Goal: Transaction & Acquisition: Purchase product/service

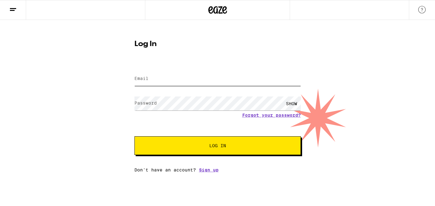
click at [167, 84] on input "Email" at bounding box center [218, 79] width 167 height 14
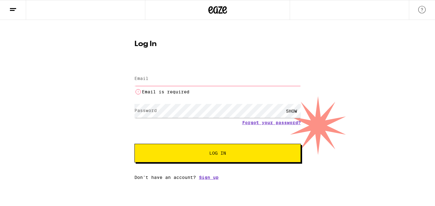
type input "[PERSON_NAME][DOMAIN_NAME][EMAIL_ADDRESS][DOMAIN_NAME]"
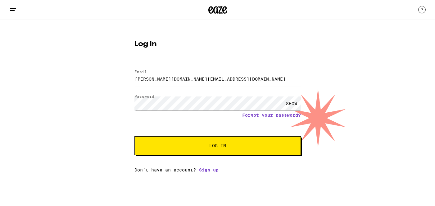
click at [208, 150] on button "Log In" at bounding box center [218, 145] width 167 height 19
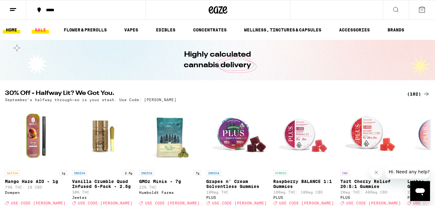
click at [38, 30] on link "SALE" at bounding box center [40, 29] width 17 height 7
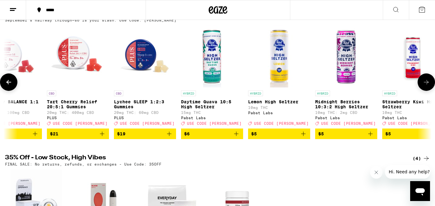
scroll to position [0, 295]
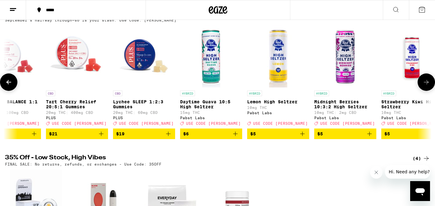
click at [167, 136] on icon "Add to bag" at bounding box center [168, 133] width 4 height 4
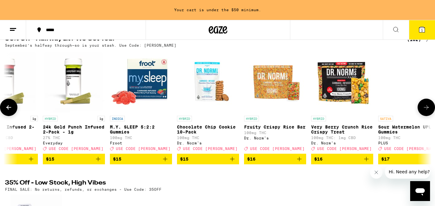
scroll to position [0, 1776]
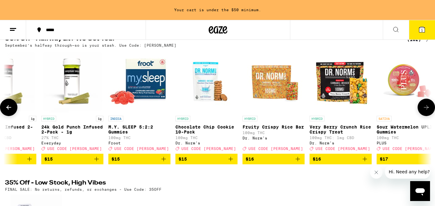
click at [143, 86] on img "Open page for M.Y. SLEEP 5:2:2 Gummies from Froot" at bounding box center [139, 81] width 62 height 62
click at [163, 161] on icon "Add to bag" at bounding box center [164, 159] width 4 height 4
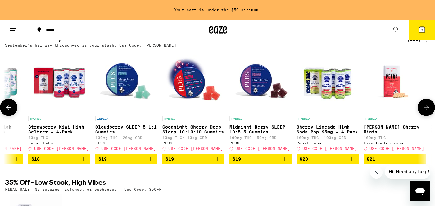
scroll to position [0, 2532]
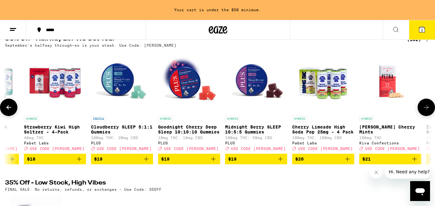
click at [280, 161] on icon "Add to bag" at bounding box center [280, 159] width 4 height 4
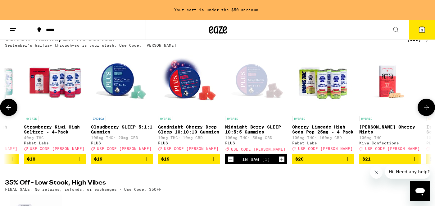
scroll to position [51, 0]
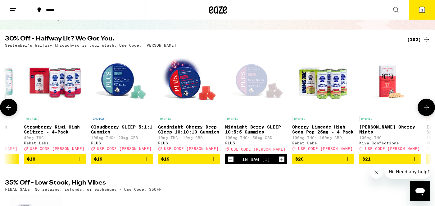
click at [213, 163] on icon "Add to bag" at bounding box center [213, 158] width 7 height 7
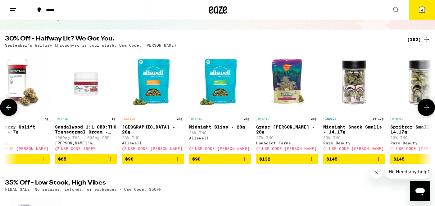
scroll to position [0, 6421]
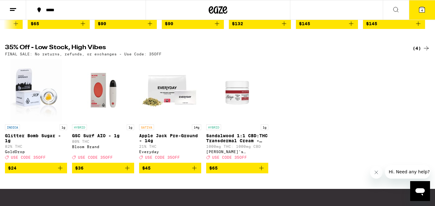
scroll to position [71, 0]
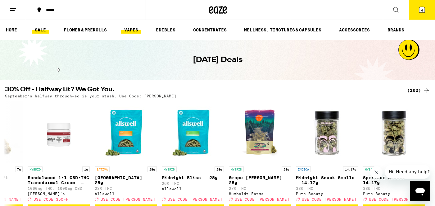
click at [134, 29] on link "VAPES" at bounding box center [131, 29] width 20 height 7
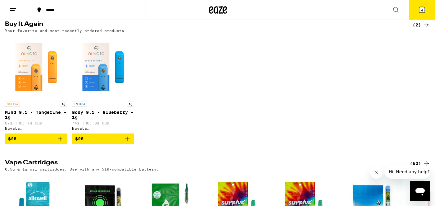
scroll to position [66, 0]
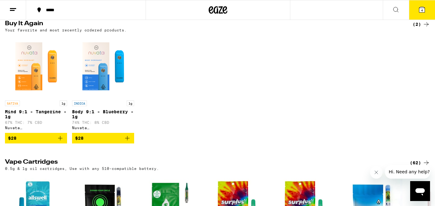
click at [61, 142] on icon "Add to bag" at bounding box center [60, 137] width 7 height 7
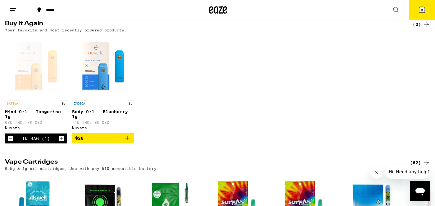
click at [422, 7] on icon at bounding box center [423, 10] width 6 height 6
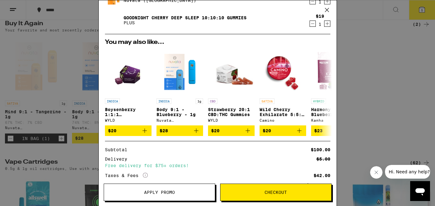
scroll to position [142, 0]
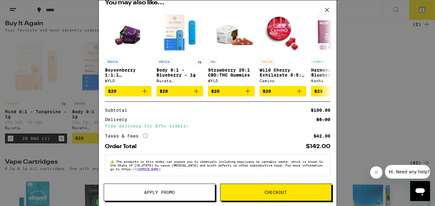
click at [156, 194] on span "Apply Promo" at bounding box center [159, 192] width 31 height 4
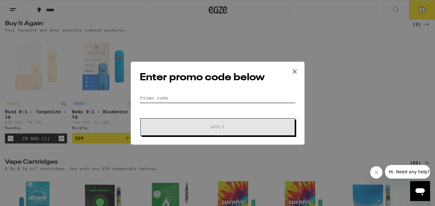
click at [168, 95] on input "Promo Code" at bounding box center [218, 97] width 156 height 9
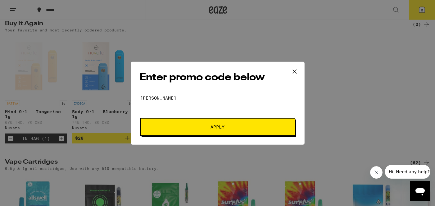
type input "[PERSON_NAME]"
click at [222, 129] on span "Apply" at bounding box center [218, 127] width 14 height 4
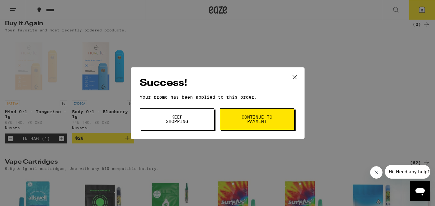
click at [246, 115] on span "Continue to payment" at bounding box center [257, 119] width 32 height 9
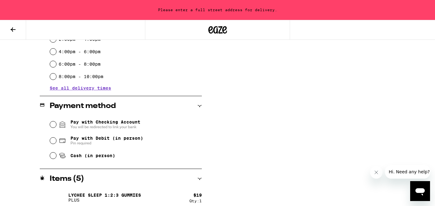
scroll to position [202, 0]
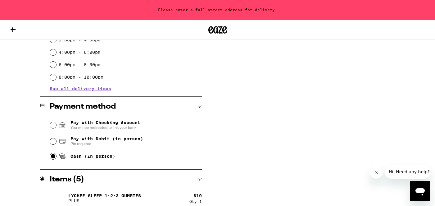
click at [52, 156] on input "Cash (in person)" at bounding box center [53, 156] width 6 height 6
radio input "true"
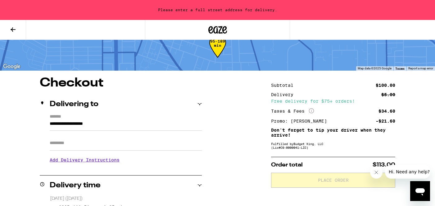
scroll to position [18, 0]
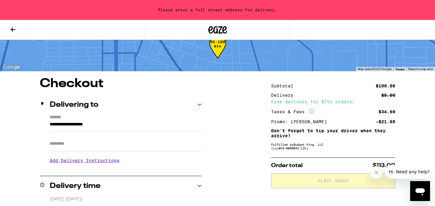
click at [122, 123] on input "**********" at bounding box center [126, 126] width 152 height 11
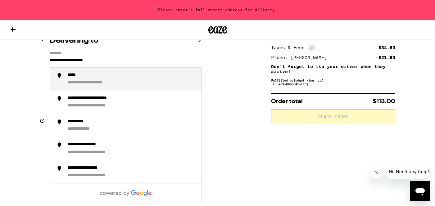
scroll to position [82, 0]
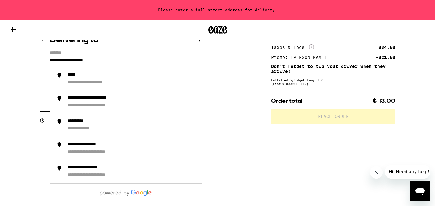
click at [140, 56] on input "**********" at bounding box center [126, 61] width 152 height 11
click at [118, 48] on div "Delivering to" at bounding box center [121, 40] width 162 height 20
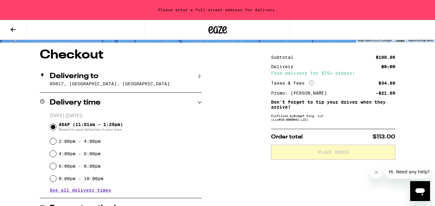
scroll to position [47, 0]
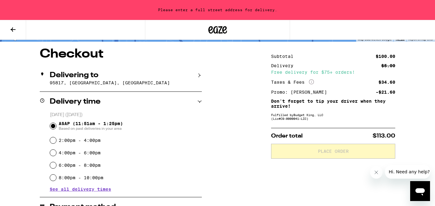
click at [201, 74] on icon at bounding box center [200, 75] width 4 height 4
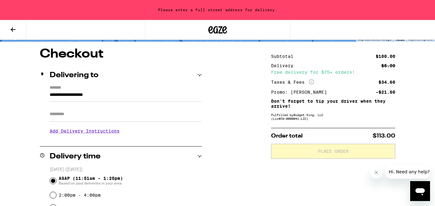
click at [50, 95] on input "**********" at bounding box center [126, 96] width 152 height 11
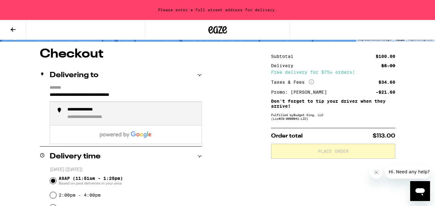
click at [82, 114] on div "**********" at bounding box center [131, 113] width 129 height 13
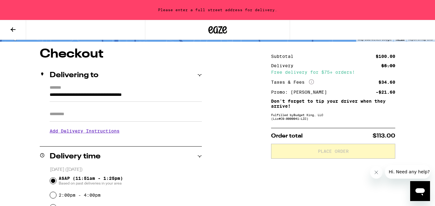
type input "**********"
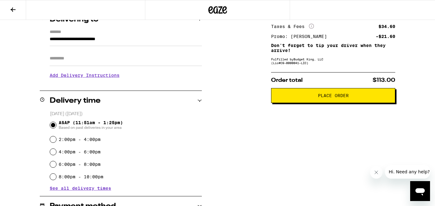
scroll to position [0, 0]
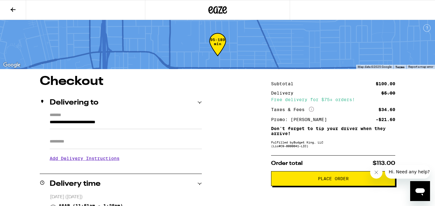
click at [345, 181] on span "Place Order" at bounding box center [333, 178] width 31 height 4
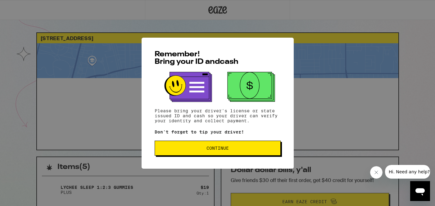
click at [224, 147] on span "Continue" at bounding box center [218, 148] width 22 height 4
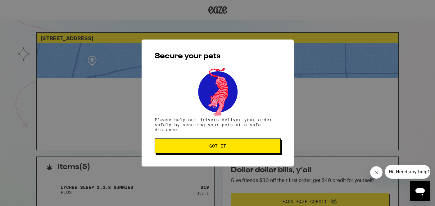
click at [224, 147] on span "Got it" at bounding box center [217, 146] width 17 height 4
